Goal: Find specific page/section: Find specific page/section

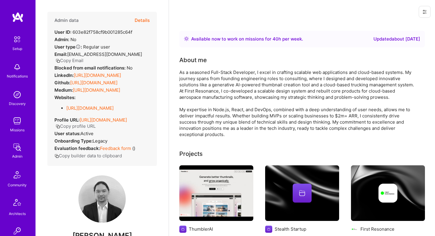
click at [112, 73] on link "[URL][DOMAIN_NAME]" at bounding box center [97, 76] width 47 height 6
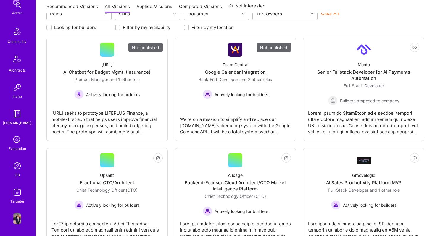
scroll to position [84, 0]
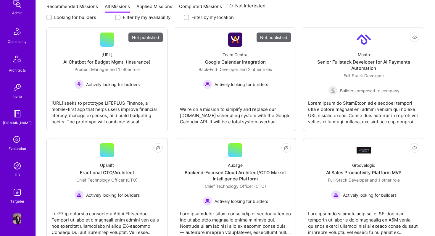
click at [16, 166] on img at bounding box center [17, 166] width 12 height 12
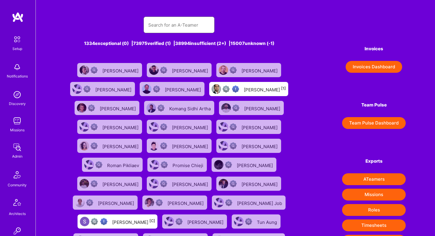
click at [164, 25] on input "text" at bounding box center [179, 24] width 62 height 15
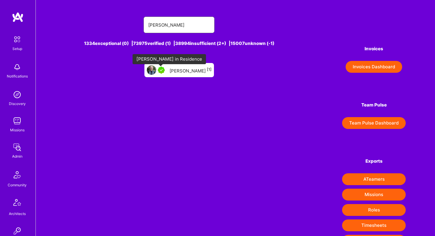
type input "[PERSON_NAME]"
click at [171, 73] on div "[PERSON_NAME] [1]" at bounding box center [191, 70] width 42 height 8
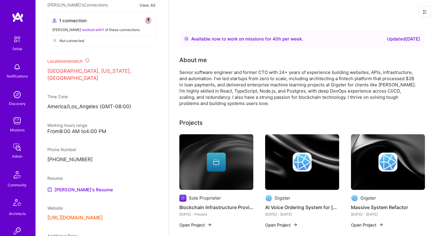
scroll to position [315, 0]
